Goal: Task Accomplishment & Management: Use online tool/utility

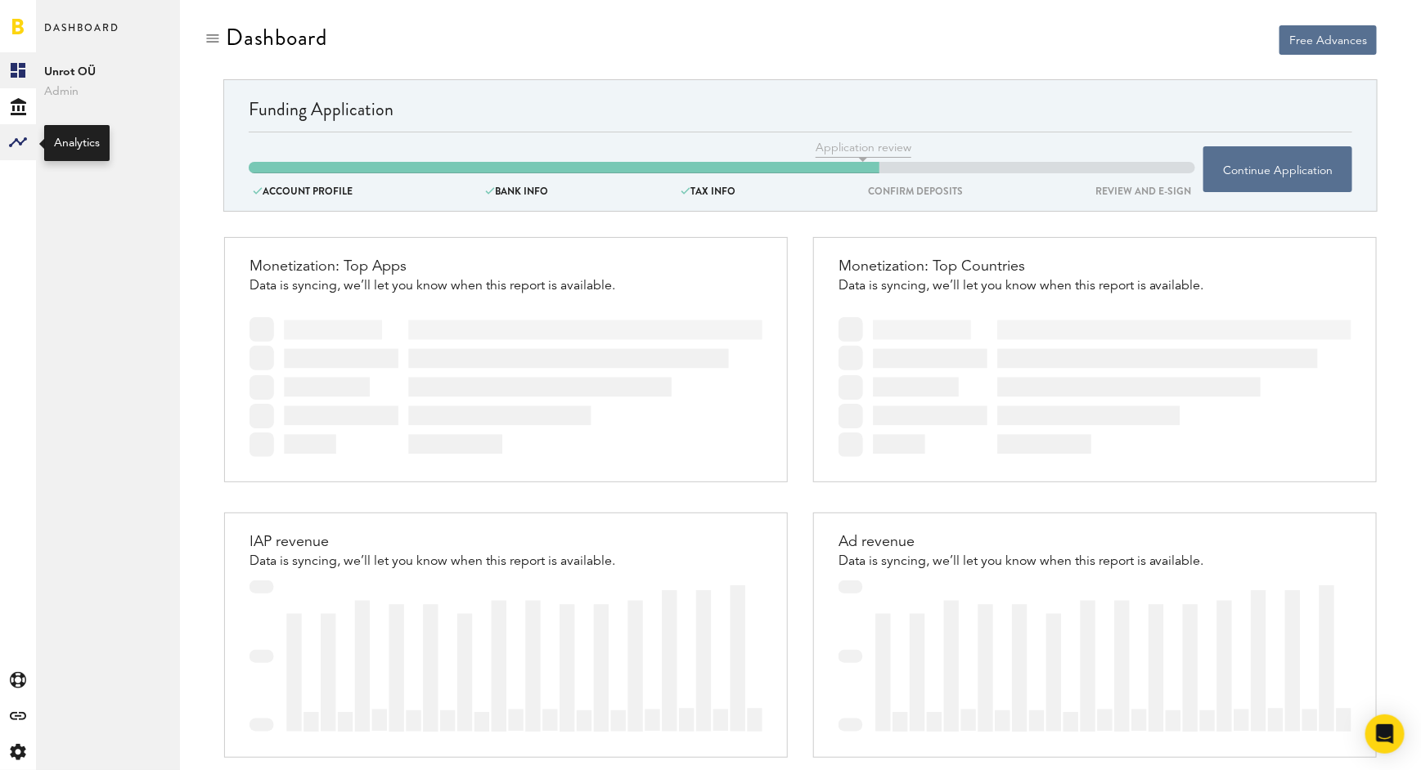
click at [6, 154] on div at bounding box center [18, 142] width 36 height 36
click at [101, 78] on link "Monetization" at bounding box center [108, 70] width 144 height 36
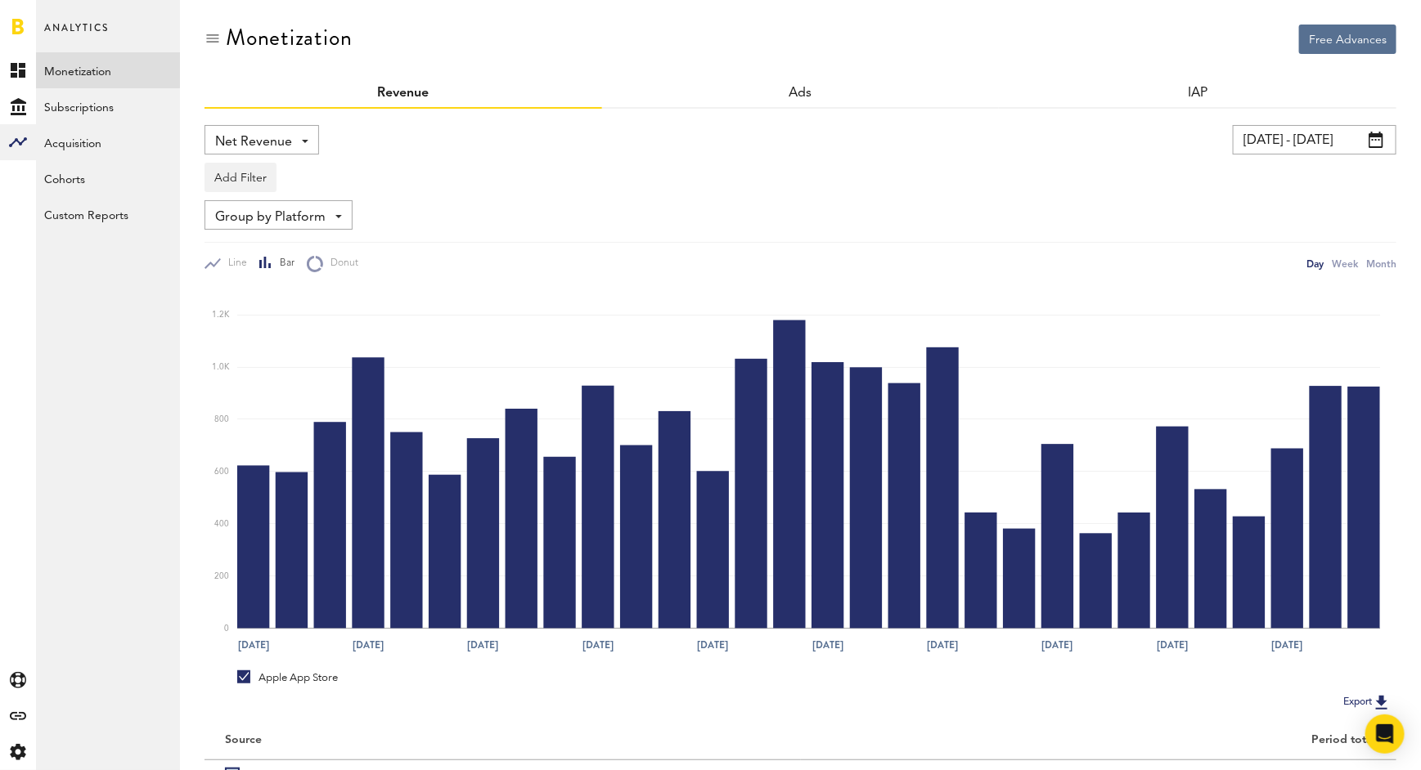
click at [1385, 137] on input "[DATE] - [DATE]" at bounding box center [1315, 139] width 164 height 29
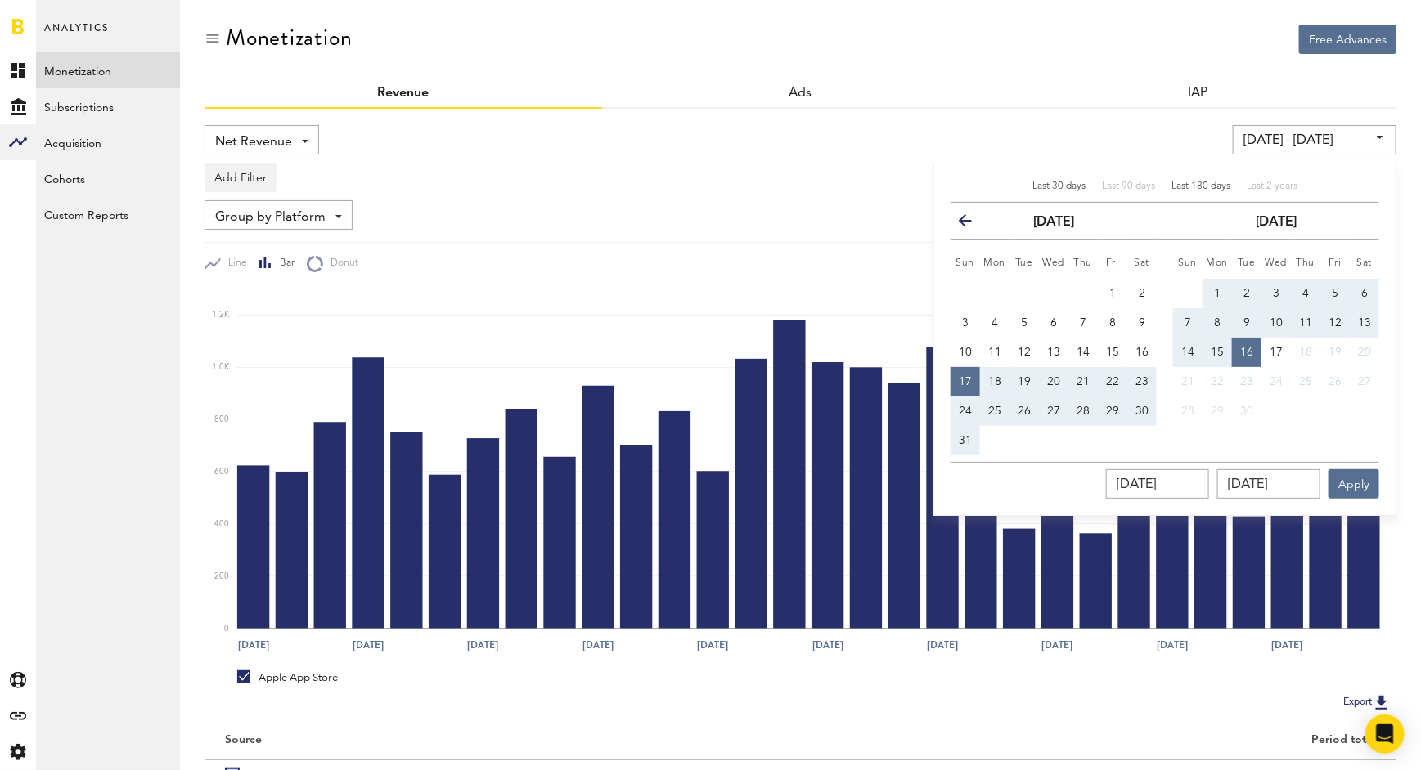
click at [1211, 180] on div "Last 180 days" at bounding box center [1200, 187] width 59 height 14
type input "[DATE] - [DATE]"
type input "[DATE]"
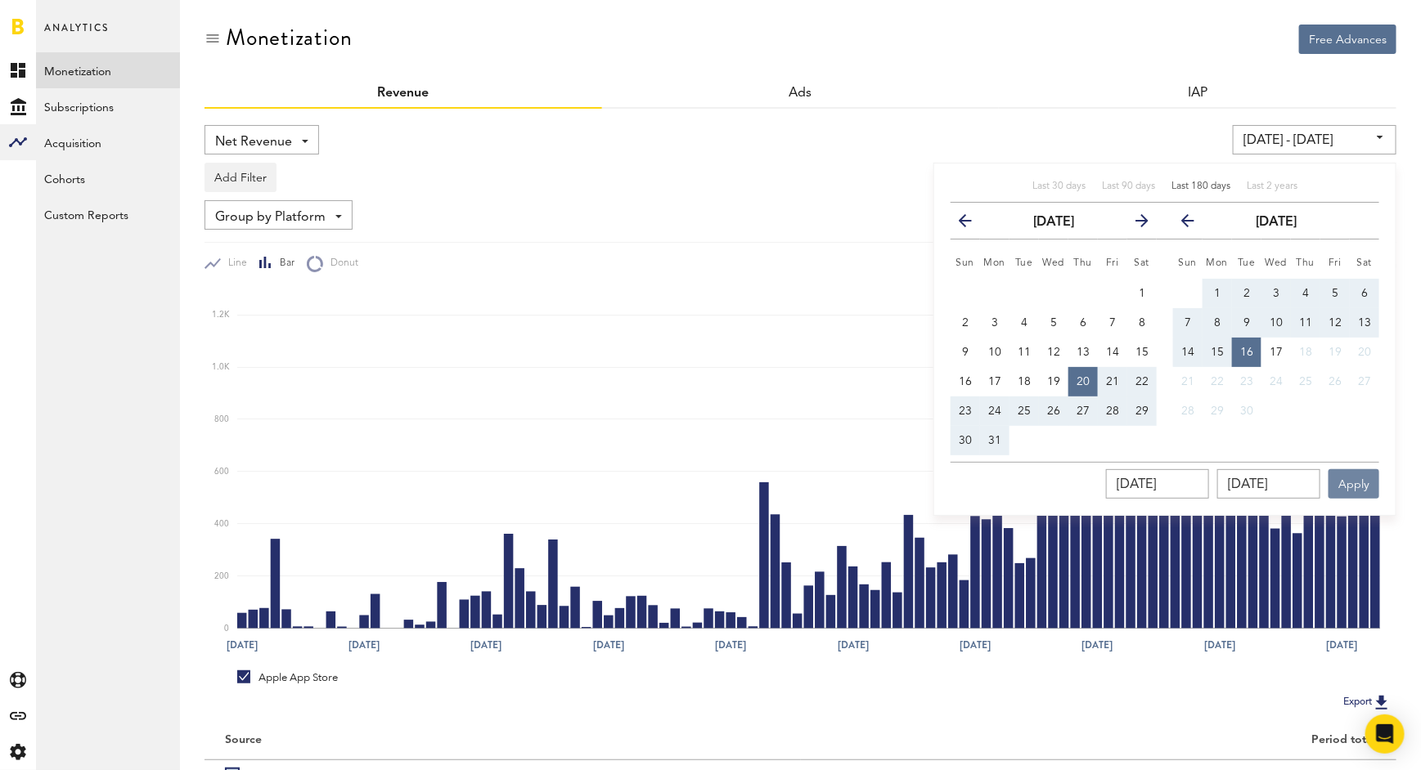
click at [1354, 483] on button "Apply" at bounding box center [1353, 483] width 51 height 29
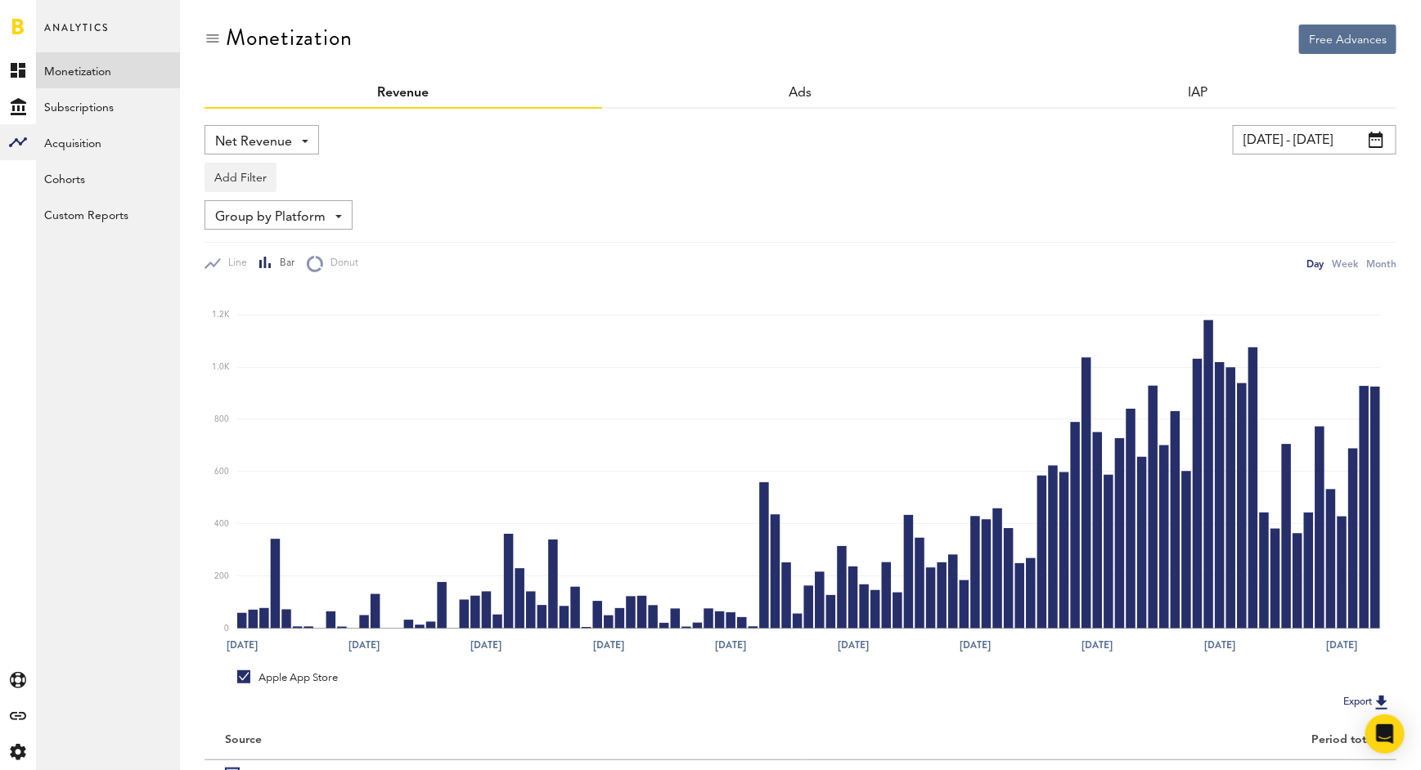
scroll to position [25, 0]
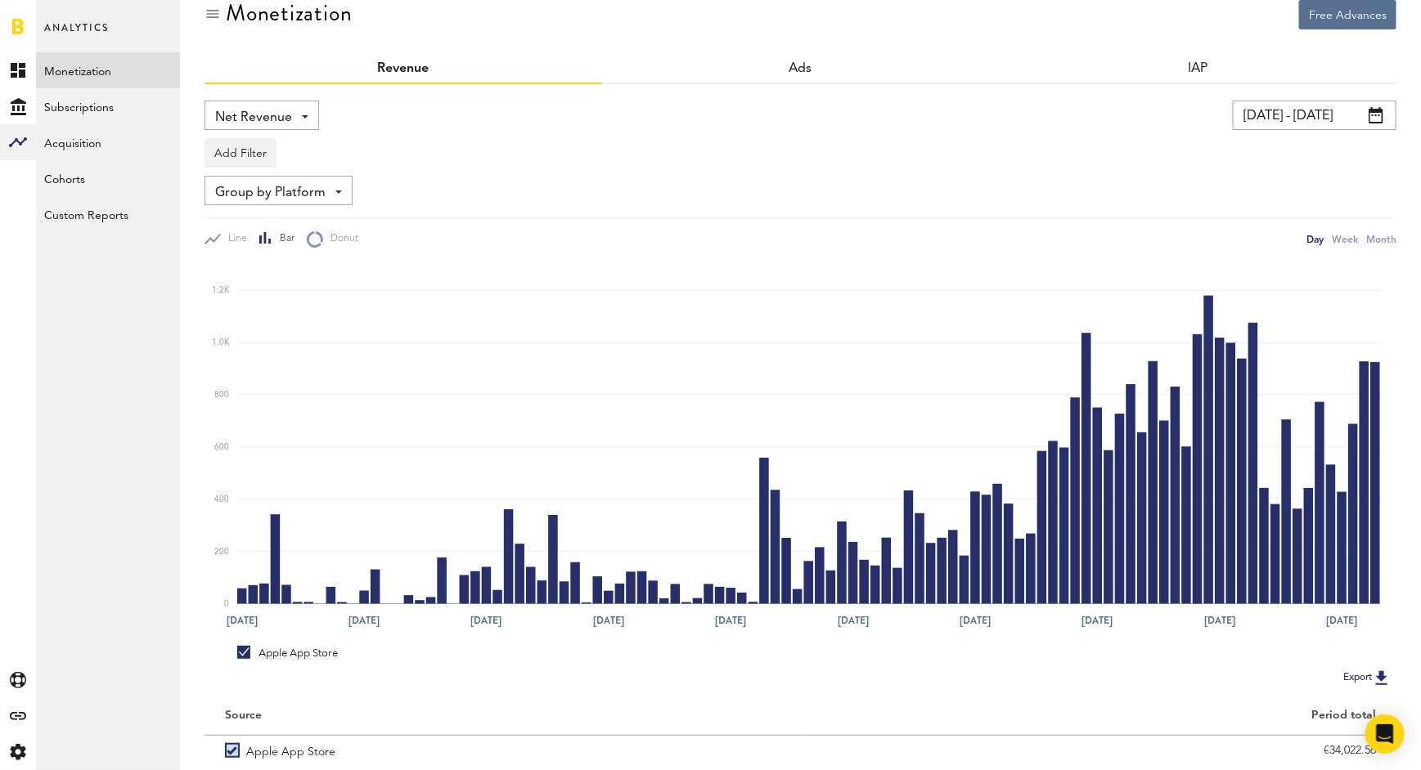
click at [1367, 676] on button "Export" at bounding box center [1367, 677] width 58 height 21
click at [1381, 740] on icon "Open Intercom Messenger" at bounding box center [1384, 734] width 19 height 21
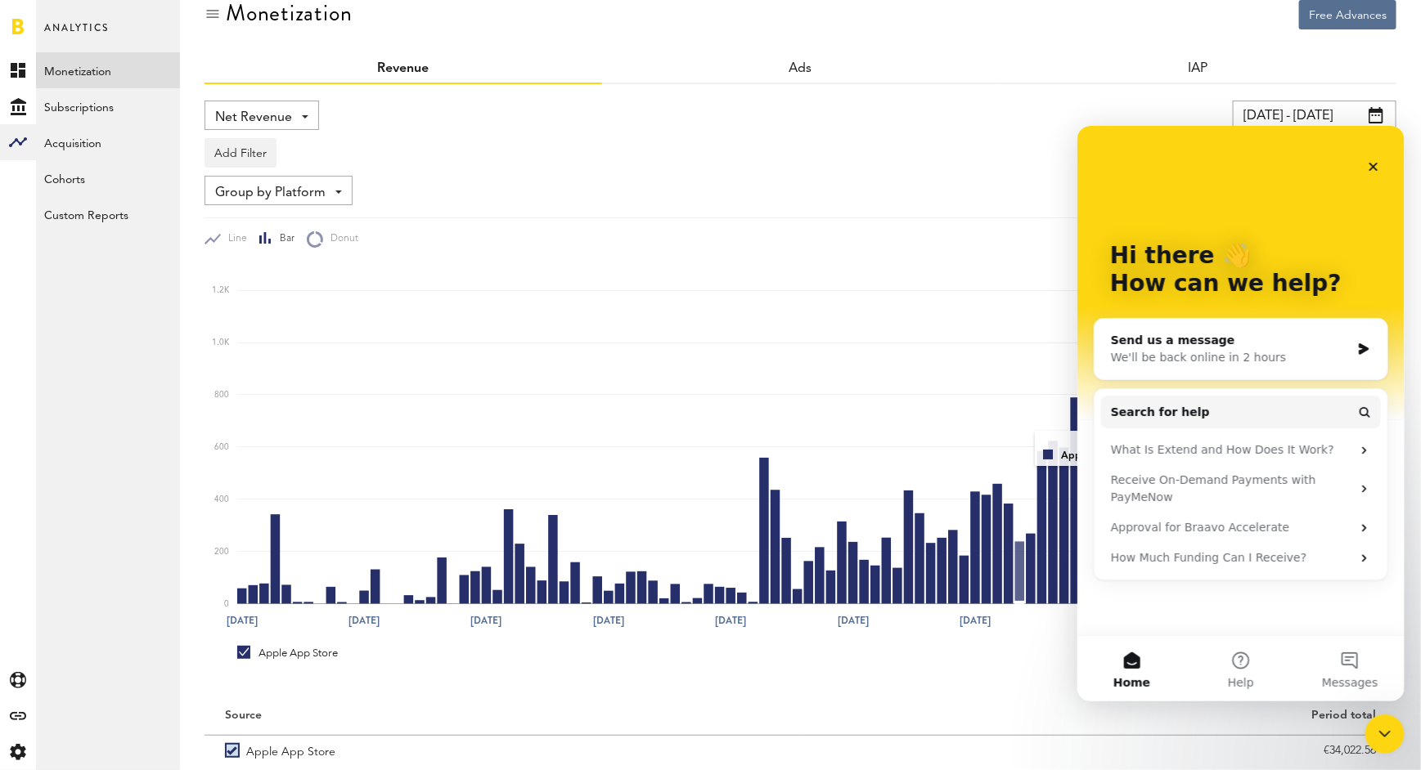
scroll to position [0, 0]
click at [1370, 159] on icon "Close" at bounding box center [1372, 165] width 13 height 13
